Goal: Information Seeking & Learning: Learn about a topic

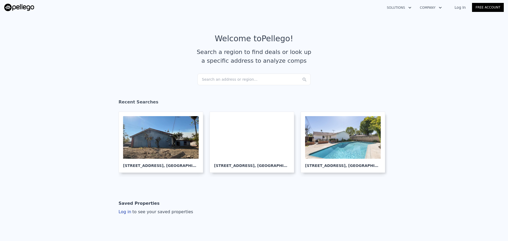
click at [244, 81] on div "Search an address or region..." at bounding box center [253, 80] width 113 height 12
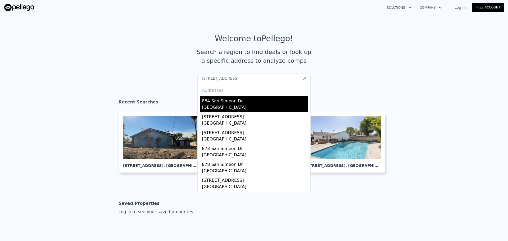
type input "[STREET_ADDRESS]"
click at [208, 103] on div "884 San Simeon Dr" at bounding box center [255, 100] width 106 height 8
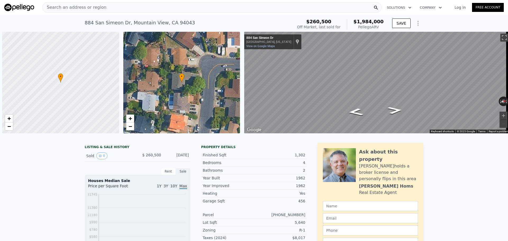
scroll to position [0, 2]
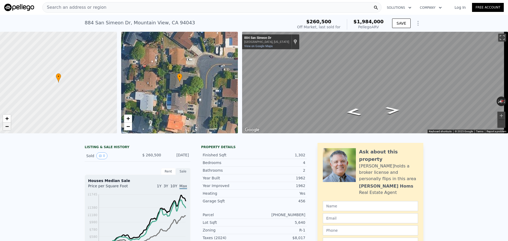
click at [8, 129] on span "−" at bounding box center [6, 126] width 3 height 7
click at [158, 7] on div "Search an address or region" at bounding box center [211, 7] width 339 height 11
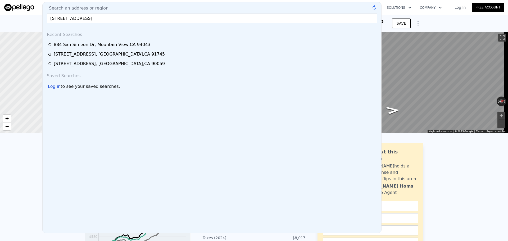
type input "[STREET_ADDRESS]"
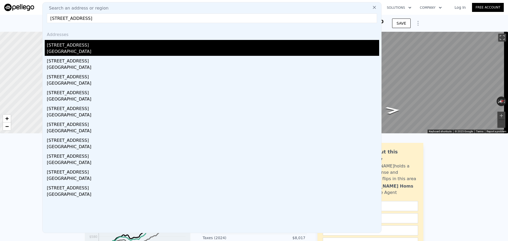
click at [106, 45] on div "[STREET_ADDRESS]" at bounding box center [213, 44] width 332 height 8
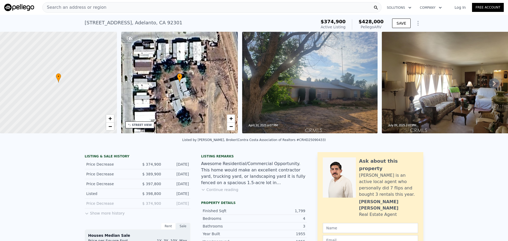
click at [156, 7] on div "Search an address or region" at bounding box center [211, 7] width 339 height 11
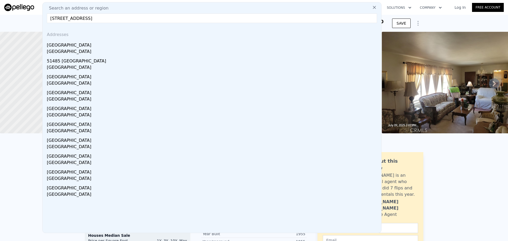
paste input "[STREET_ADDRESS][PERSON_NAME]"
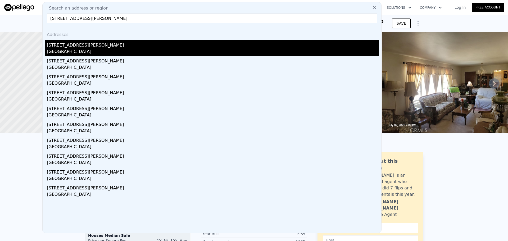
type input "[STREET_ADDRESS][PERSON_NAME]"
click at [58, 46] on div "[STREET_ADDRESS][PERSON_NAME]" at bounding box center [213, 44] width 332 height 8
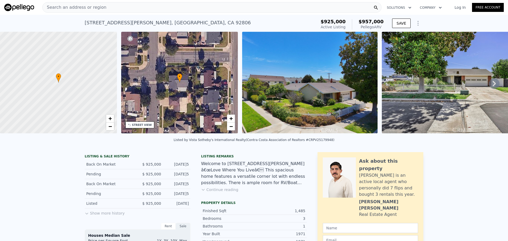
click at [145, 123] on div "STREET VIEW" at bounding box center [142, 125] width 20 height 4
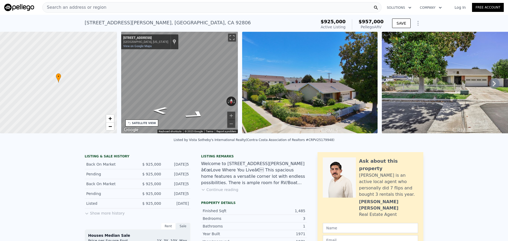
click at [117, 69] on div "• + − • + − STREET VIEW ← Move left → Move right ↑ Move up ↓ Move down + Zoom i…" at bounding box center [254, 83] width 508 height 103
drag, startPoint x: 185, startPoint y: 86, endPoint x: 238, endPoint y: 81, distance: 53.7
click at [238, 81] on div "← Move left → Move right ↑ Move up ↓ Move down + Zoom in - Zoom out [STREET_ADD…" at bounding box center [179, 83] width 121 height 103
click at [135, 123] on div "SATELLITE VIEW" at bounding box center [144, 123] width 24 height 4
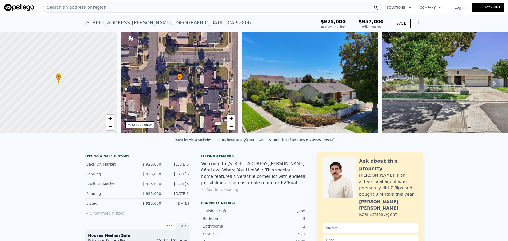
click at [174, 10] on div "Search an address or region" at bounding box center [211, 7] width 339 height 11
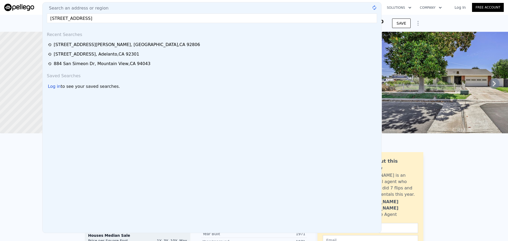
type input "[STREET_ADDRESS]"
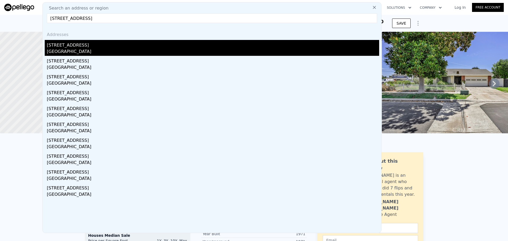
click at [93, 51] on div "[GEOGRAPHIC_DATA]" at bounding box center [213, 51] width 332 height 7
